Goal: Transaction & Acquisition: Purchase product/service

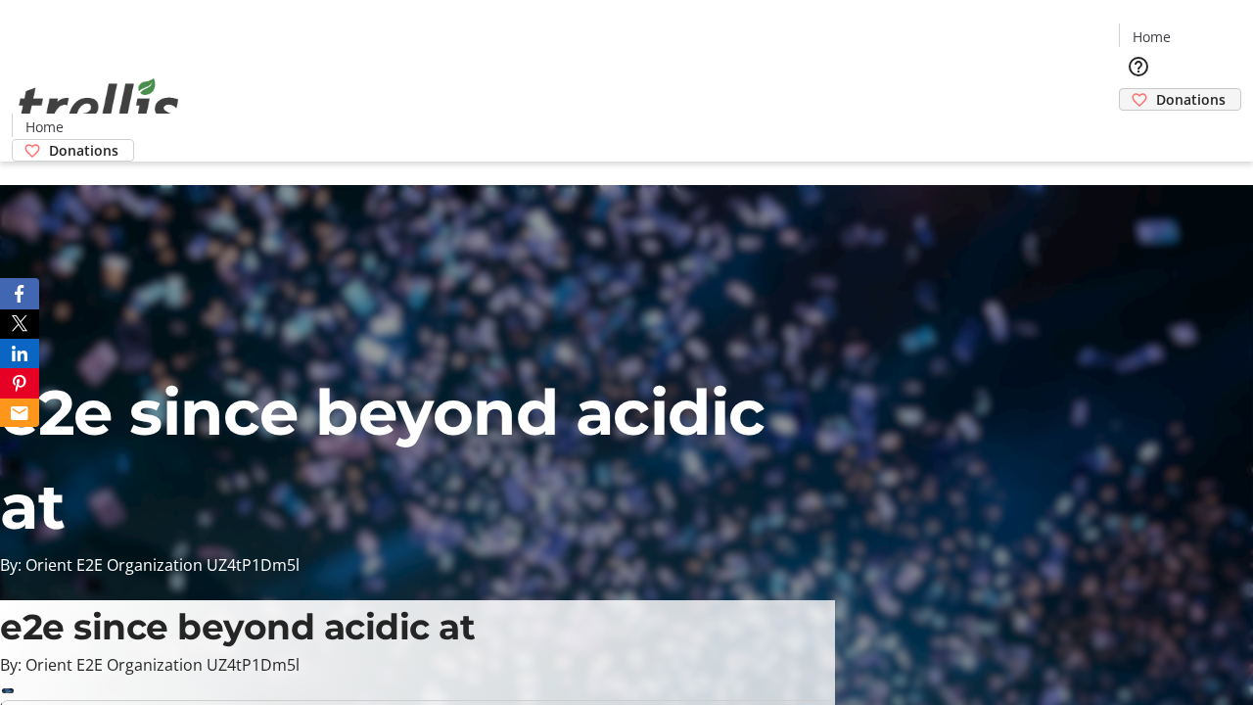
click at [1156, 89] on span "Donations" at bounding box center [1191, 99] width 70 height 21
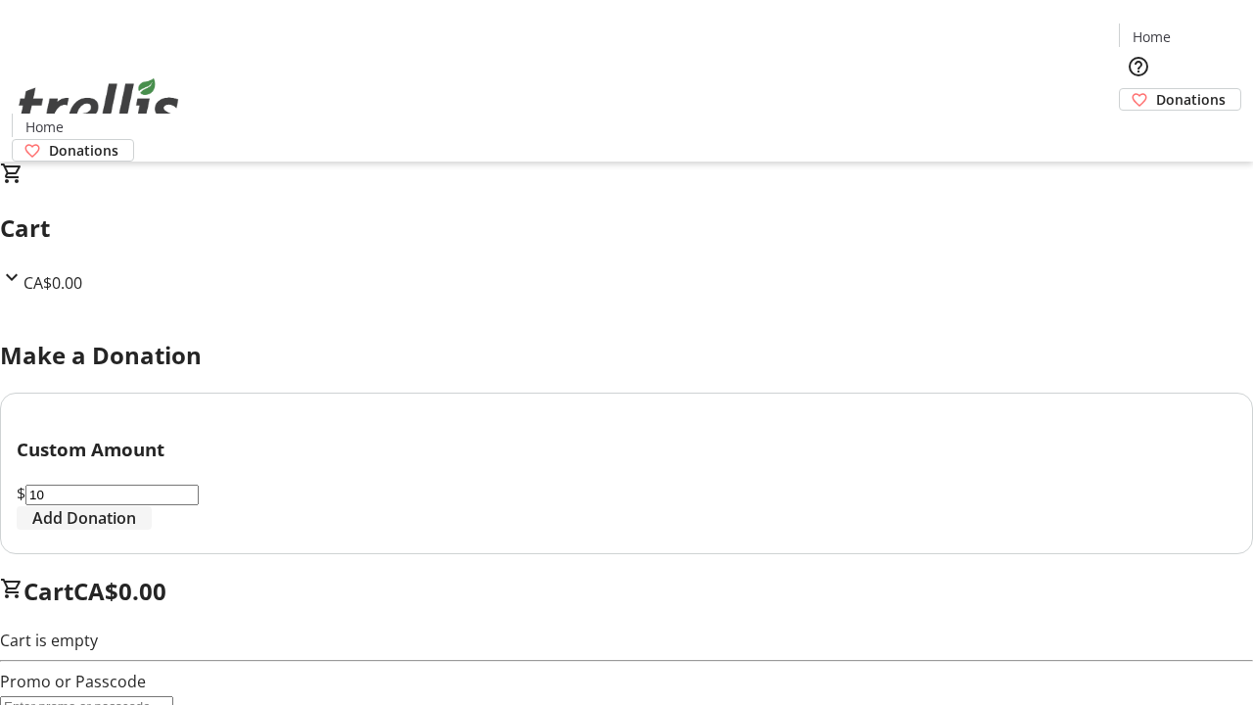
click at [136, 530] on span "Add Donation" at bounding box center [84, 518] width 104 height 24
